Goal: Find specific page/section: Find specific page/section

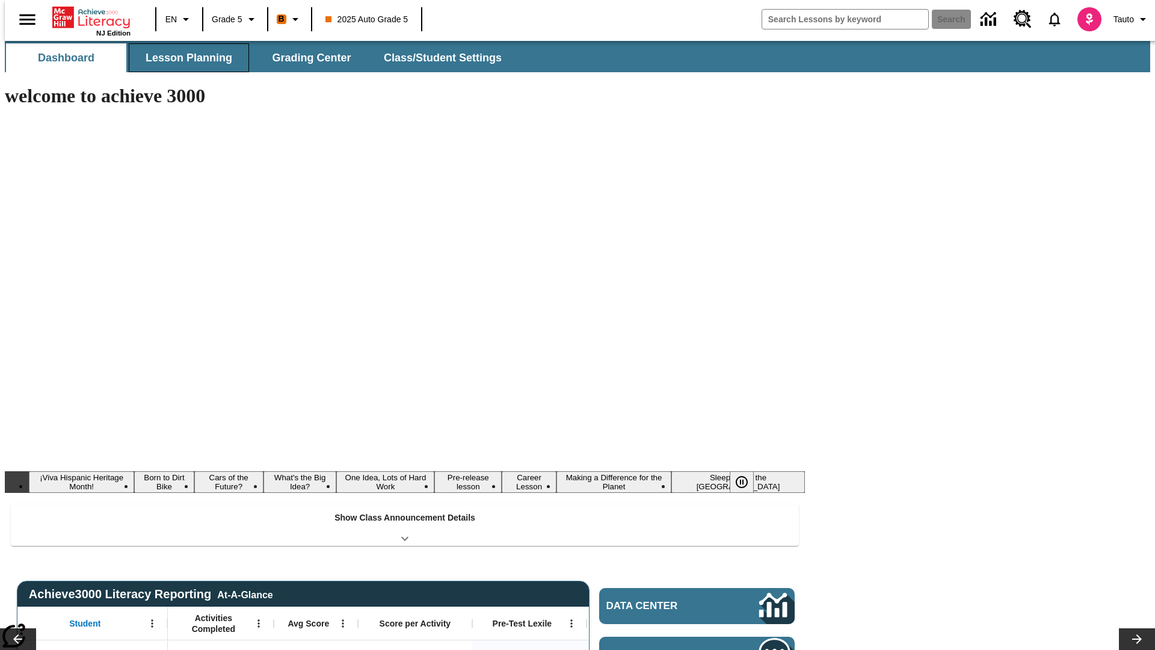
click at [184, 58] on span "Lesson Planning" at bounding box center [189, 58] width 87 height 14
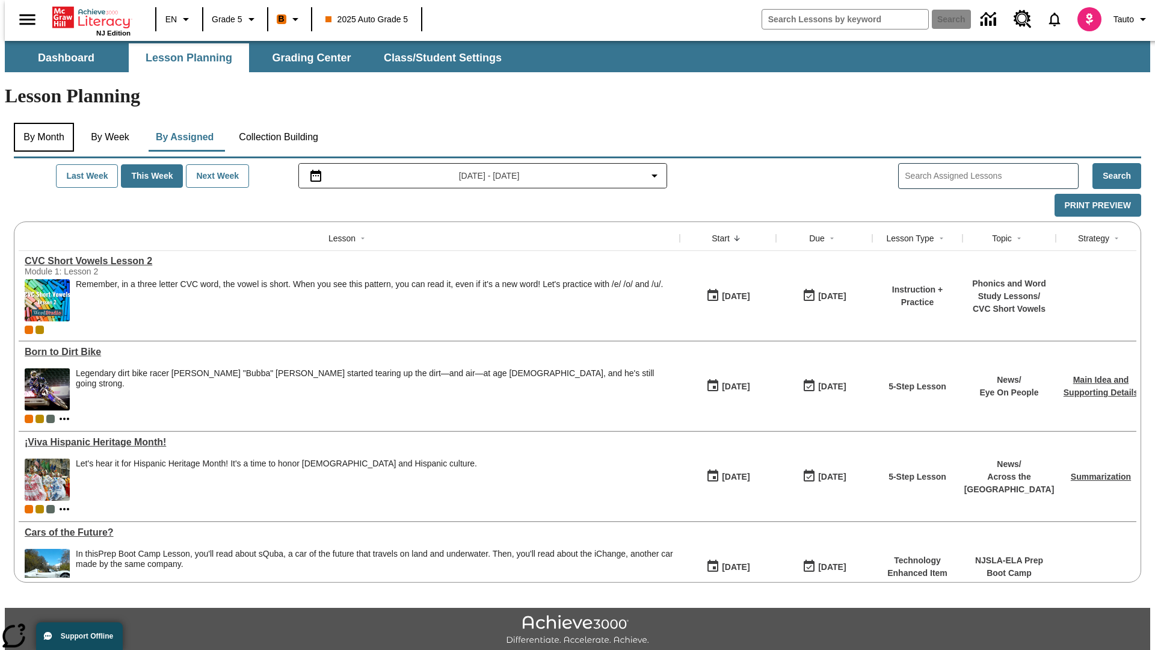
click at [40, 123] on button "By Month" at bounding box center [44, 137] width 60 height 29
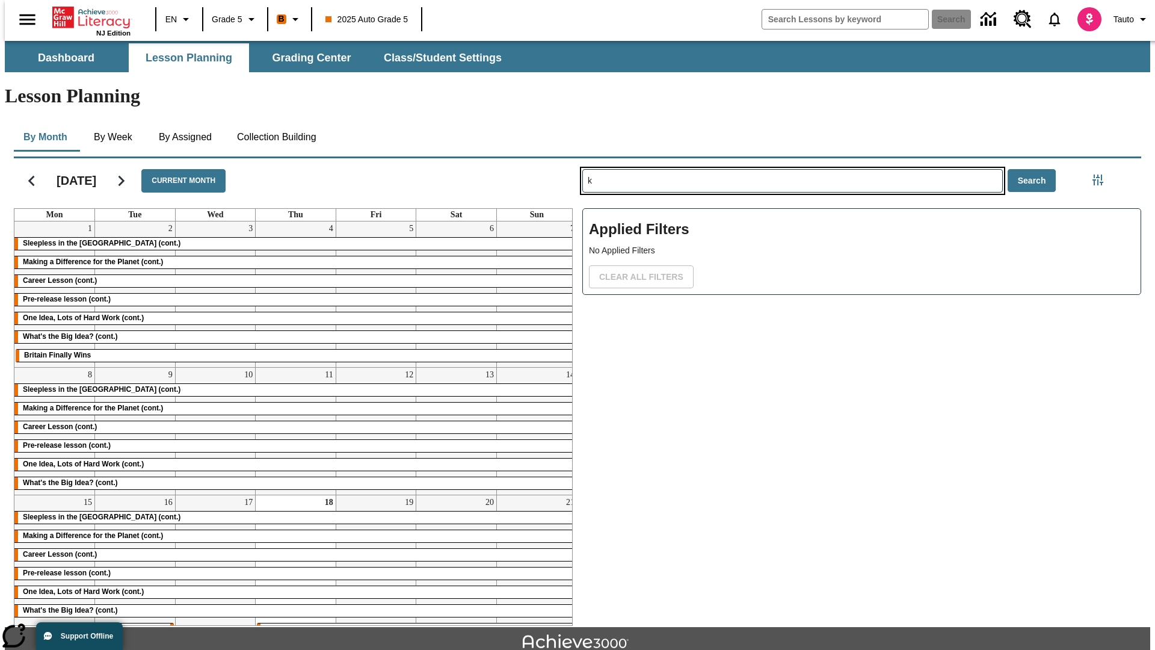
type input "k"
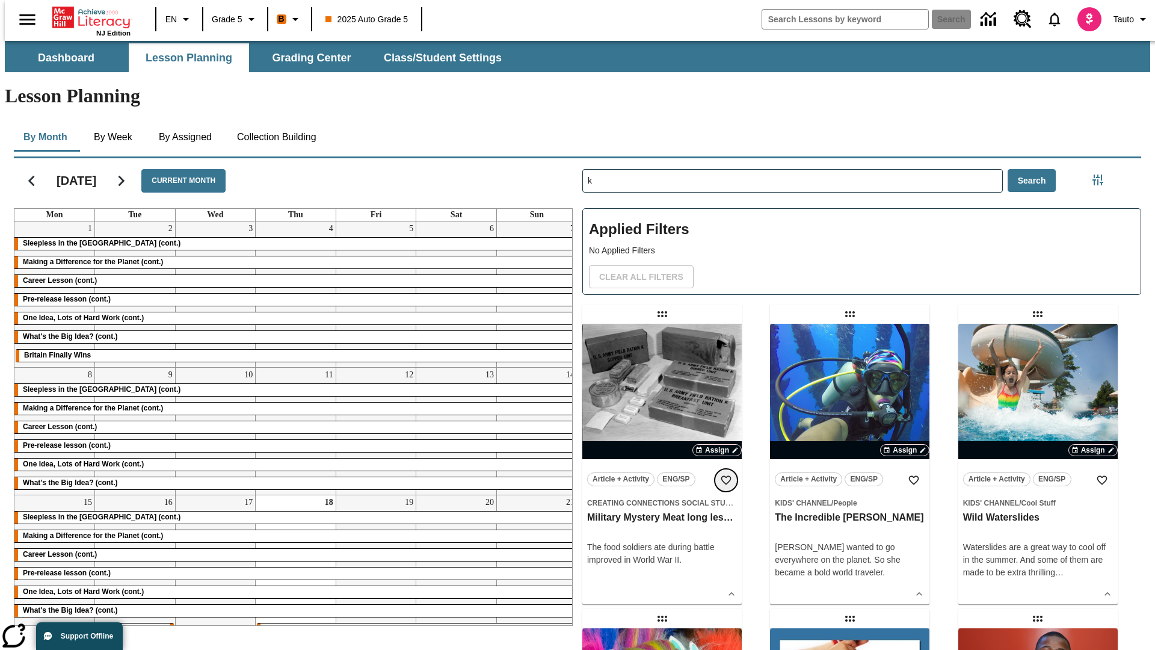
click at [726, 474] on icon "Add to Favorites" at bounding box center [726, 480] width 12 height 12
click at [87, 16] on icon "Home" at bounding box center [92, 17] width 80 height 24
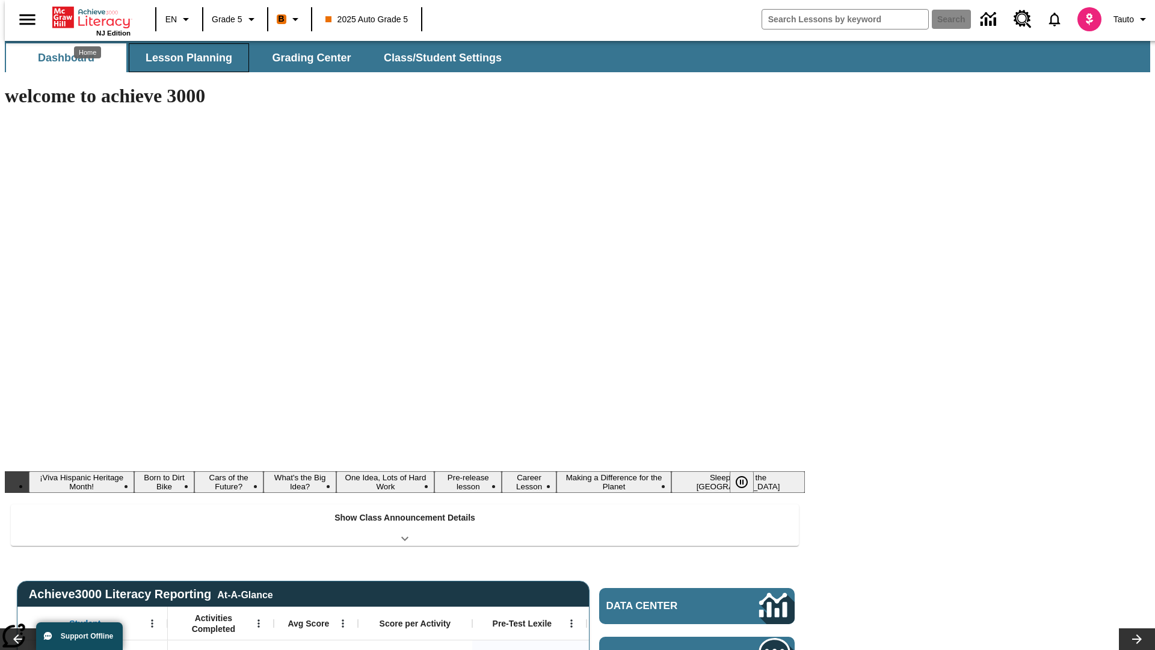
click at [184, 58] on span "Lesson Planning" at bounding box center [189, 58] width 87 height 14
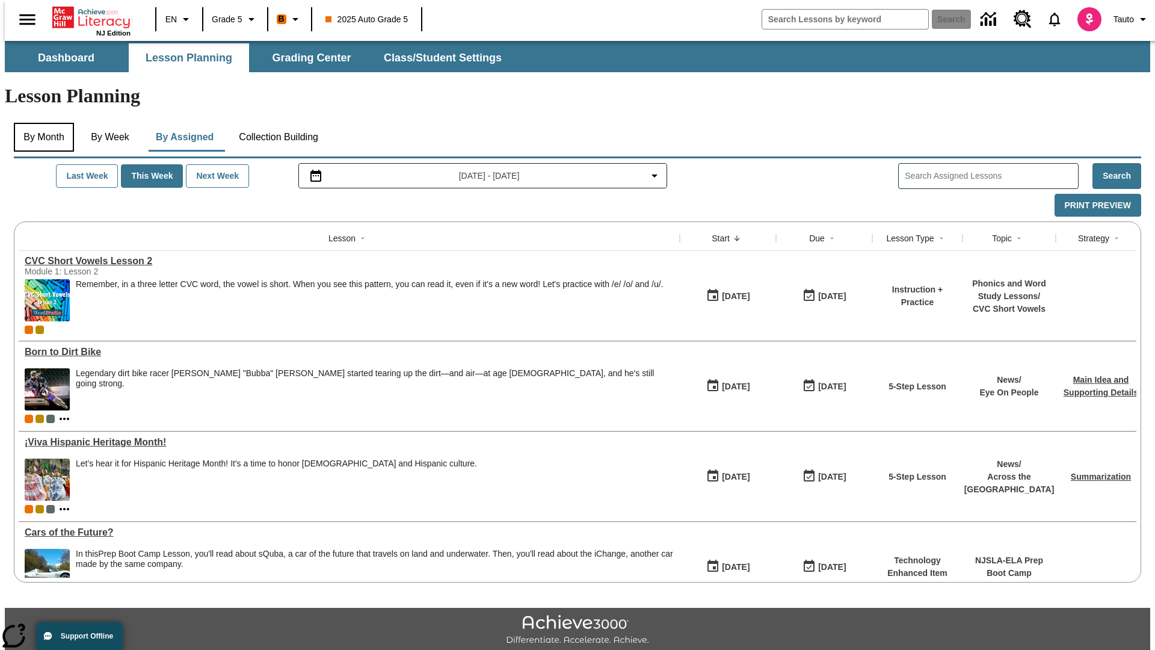
click at [40, 123] on button "By Month" at bounding box center [44, 137] width 60 height 29
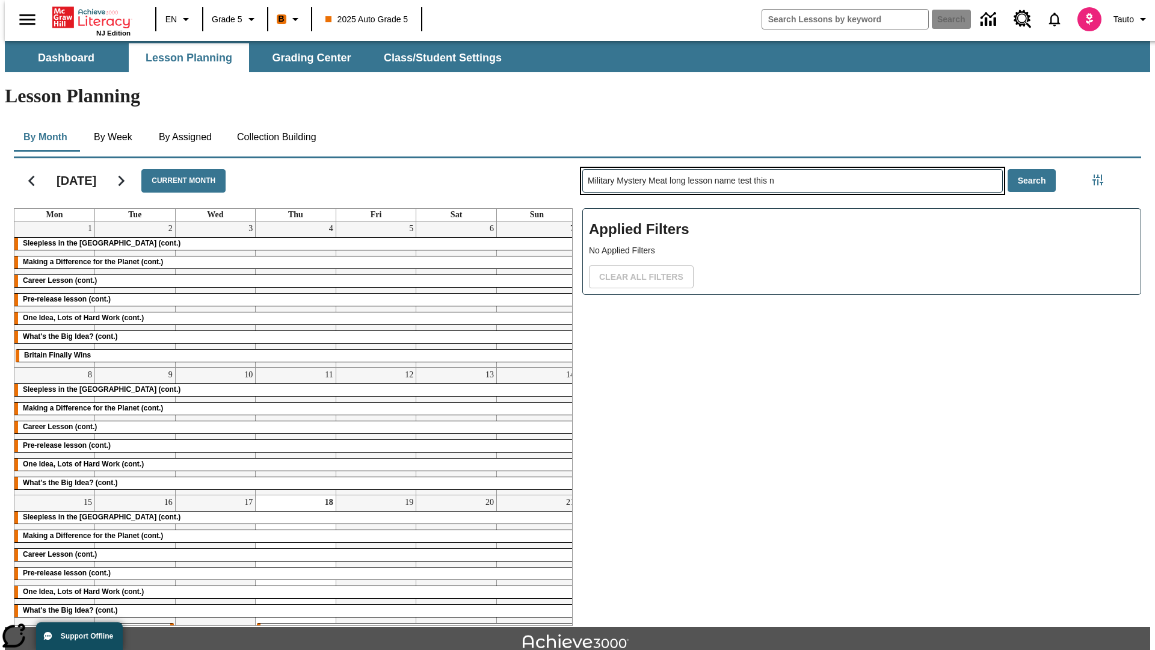
type input "Military Mystery Meat long lesson name test this n"
